Goal: Obtain resource: Obtain resource

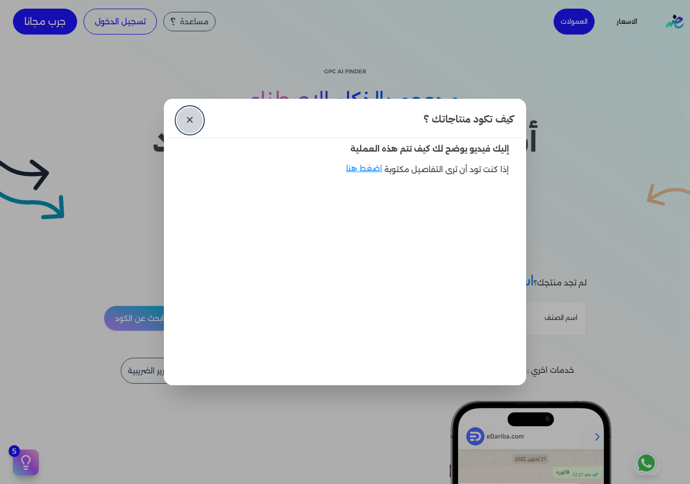
click at [191, 130] on link "✕" at bounding box center [190, 120] width 26 height 26
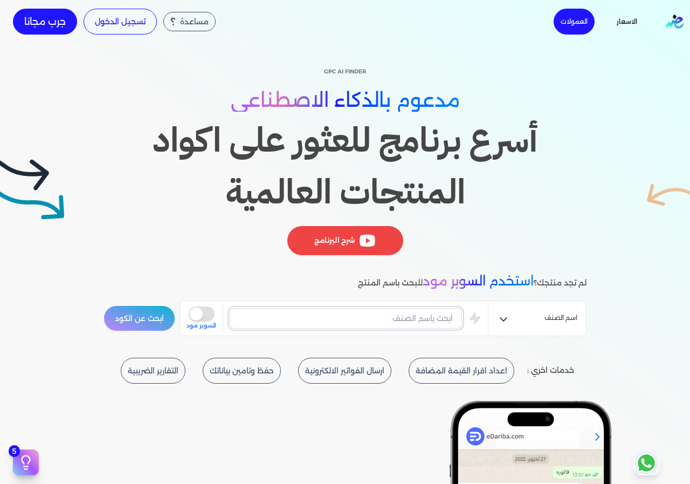
click at [393, 313] on input "text" at bounding box center [346, 318] width 232 height 20
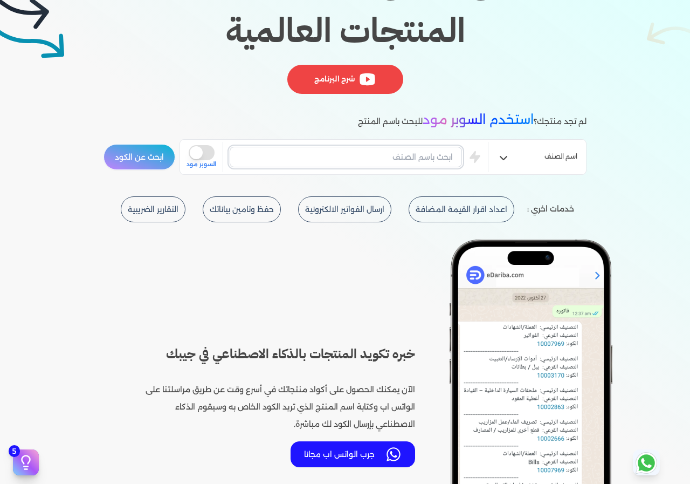
scroll to position [162, 0]
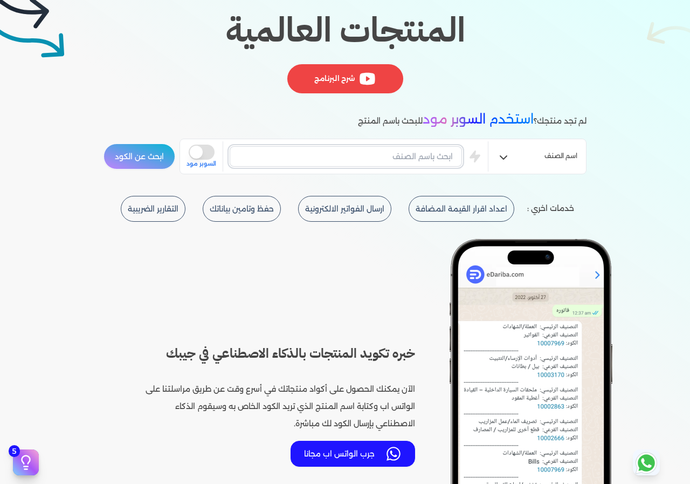
click at [416, 161] on input "text" at bounding box center [346, 156] width 232 height 20
type input "l"
type input "ملابس"
click at [104, 143] on button "ابحث عن الكود" at bounding box center [140, 156] width 72 height 26
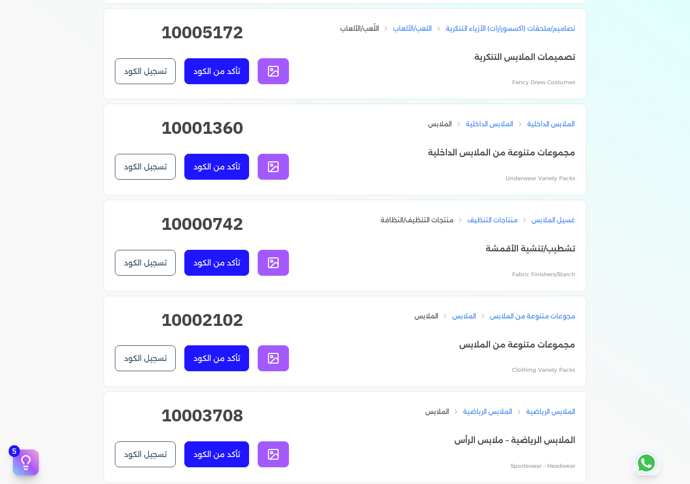
scroll to position [1995, 0]
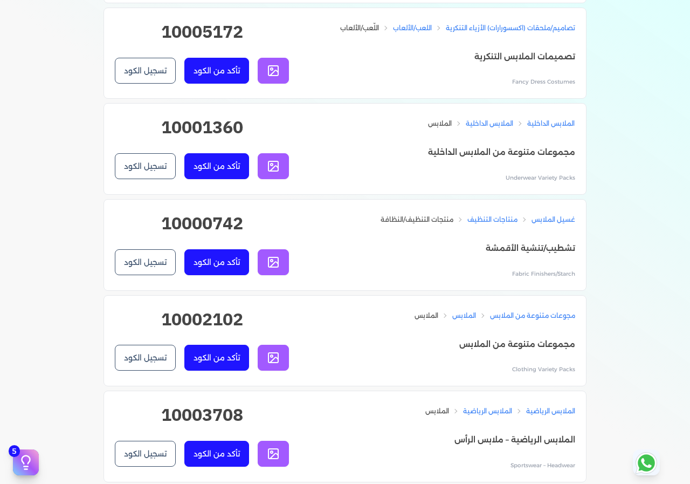
click at [167, 338] on h2 "10002102" at bounding box center [202, 323] width 174 height 35
drag, startPoint x: 167, startPoint y: 338, endPoint x: 191, endPoint y: 338, distance: 23.7
click at [191, 338] on h2 "10002102" at bounding box center [202, 323] width 174 height 35
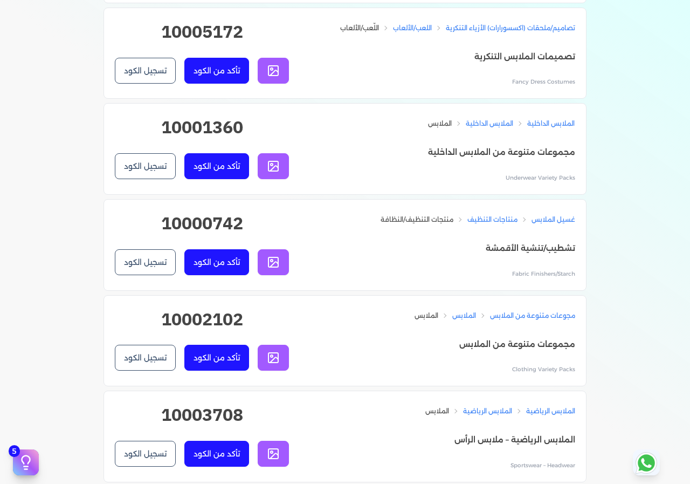
copy h2 "10002102"
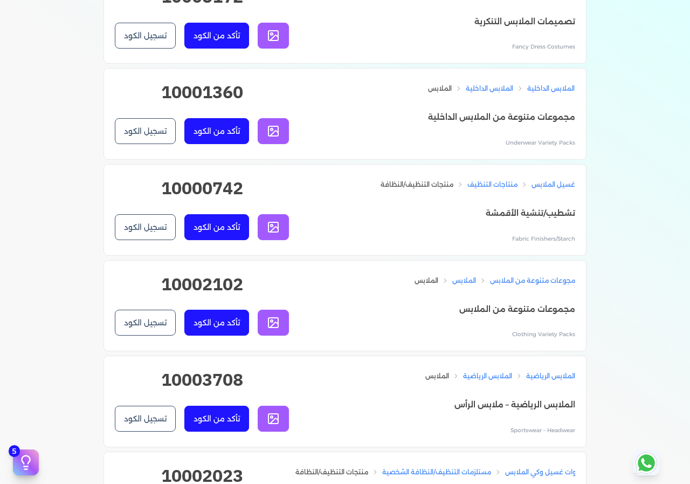
scroll to position [2048, 0]
